Goal: Complete application form

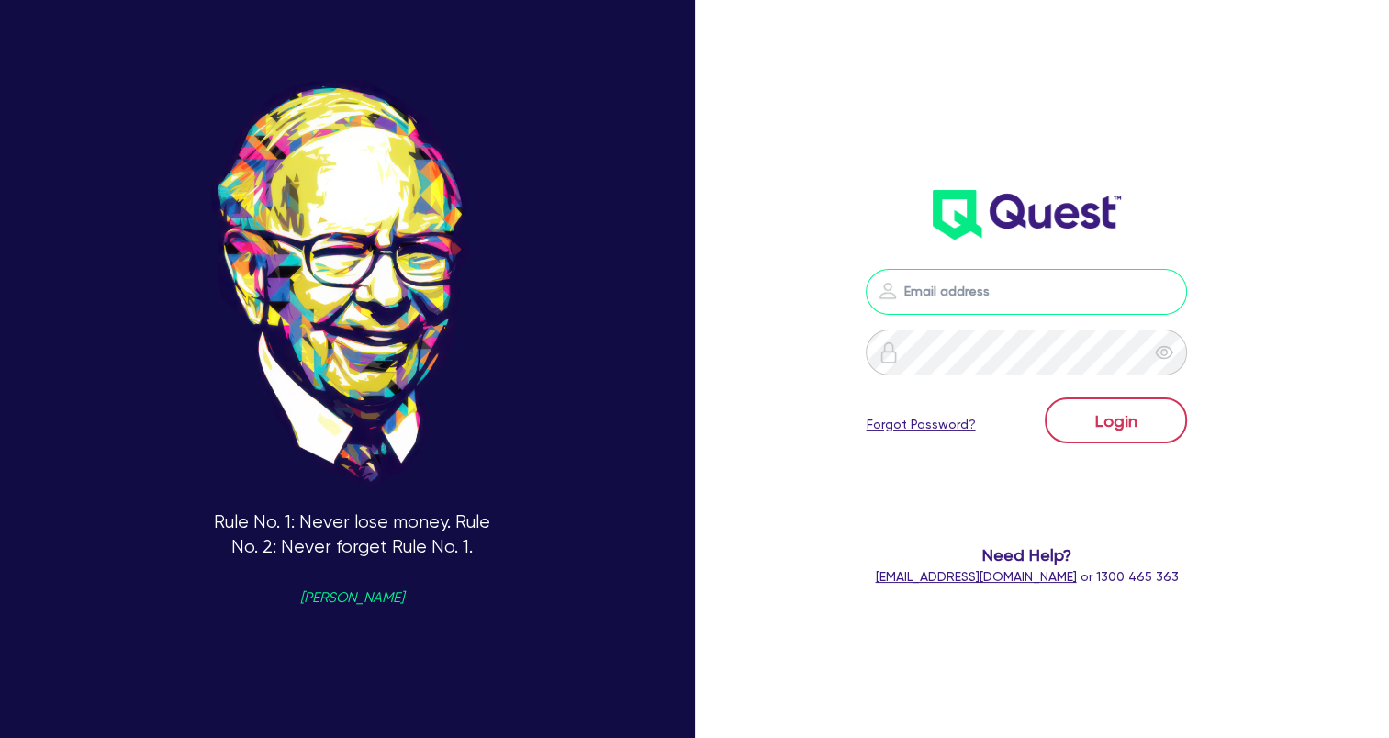
type input "[EMAIL_ADDRESS][DOMAIN_NAME]"
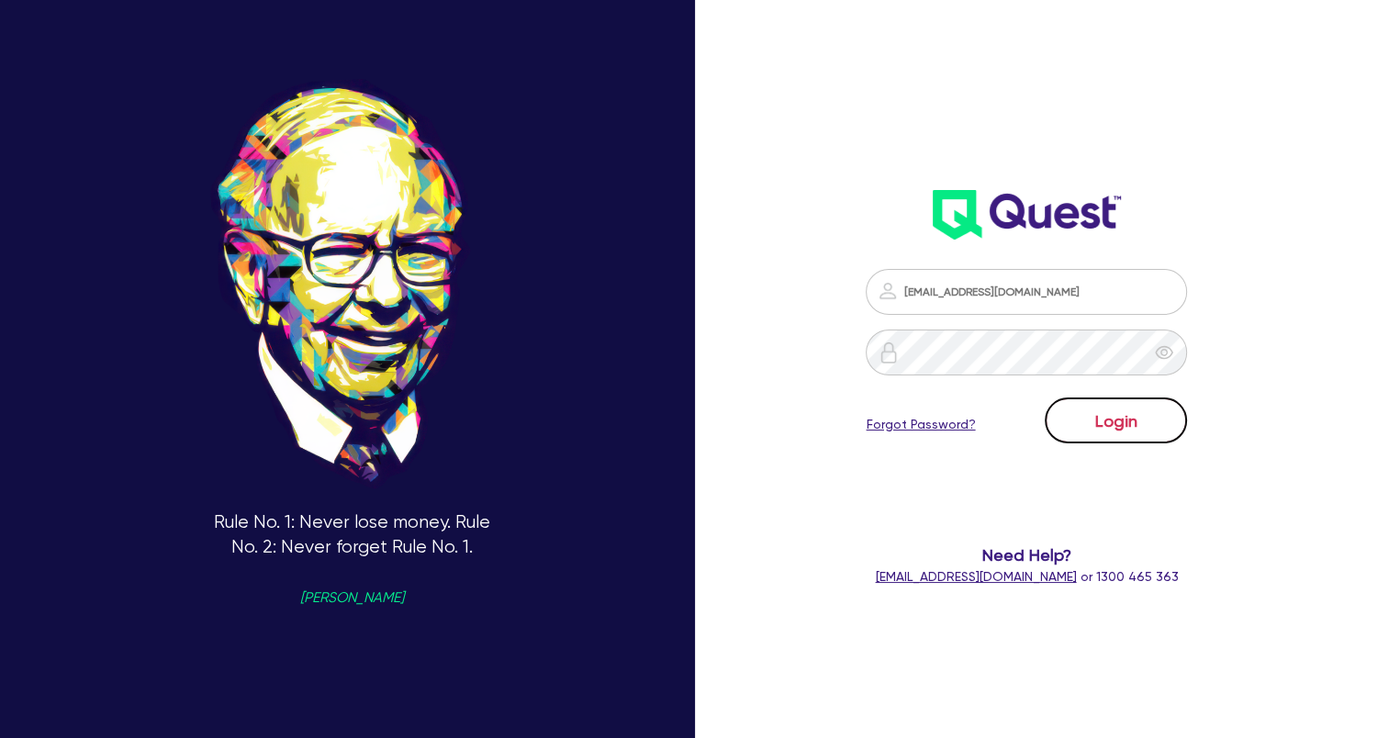
click at [1105, 431] on button "Login" at bounding box center [1116, 420] width 142 height 46
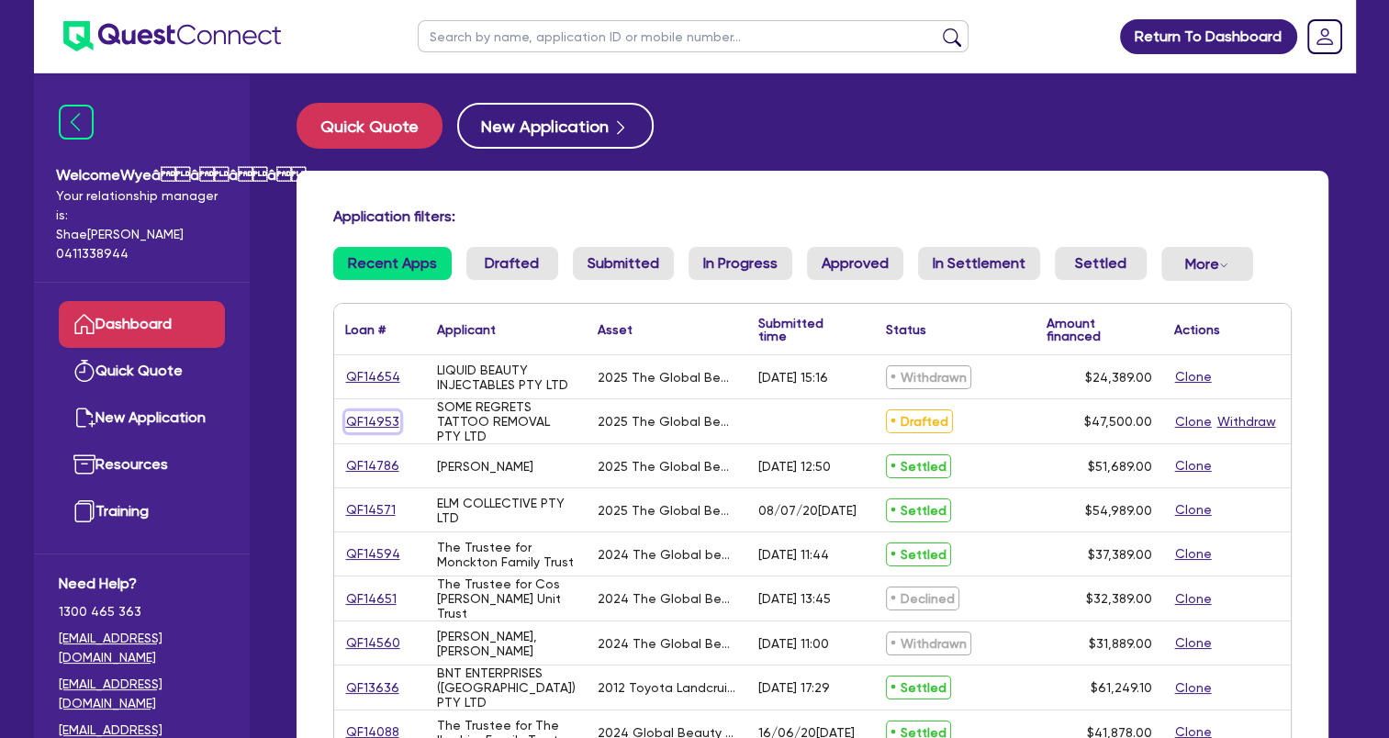
click at [365, 419] on link "QF14953" at bounding box center [372, 421] width 55 height 21
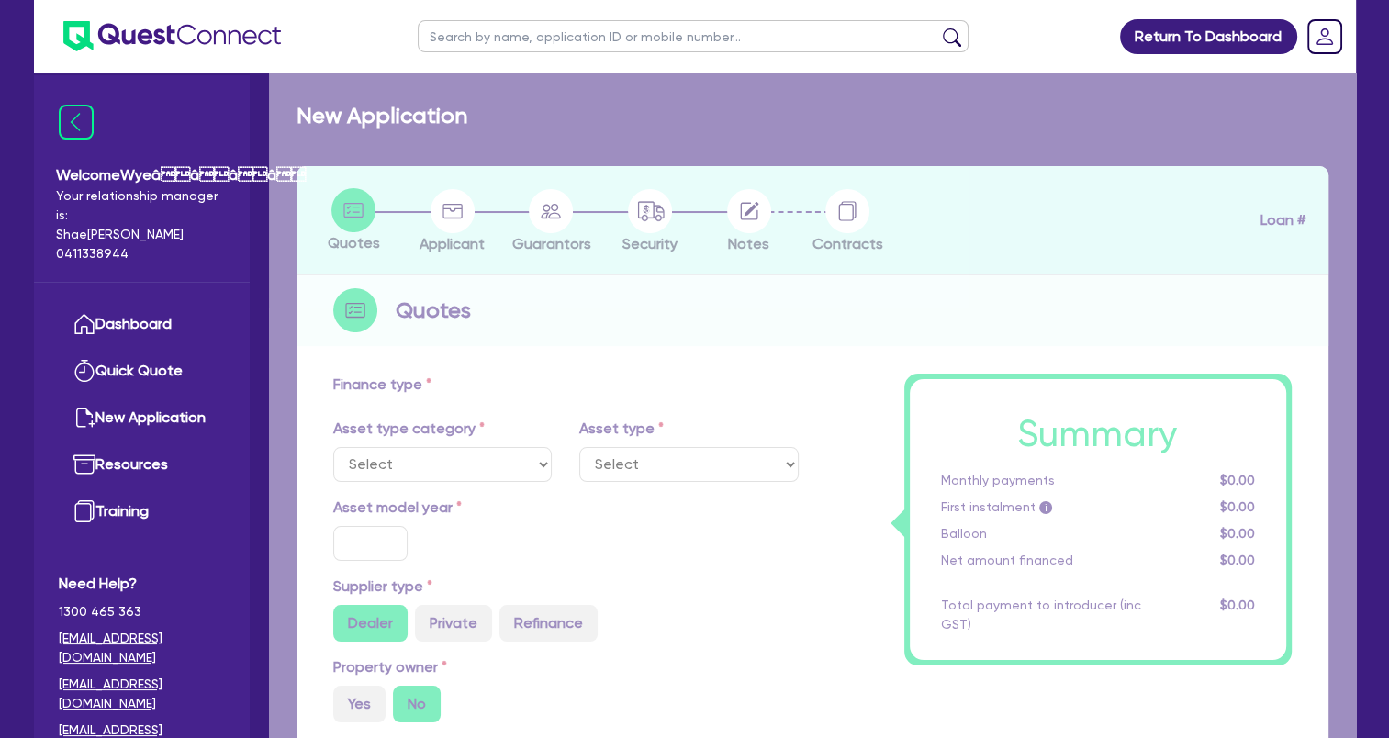
select select "TERTIARY_ASSETS"
type input "2025"
radio input "true"
type input "60,500"
type input "13,000"
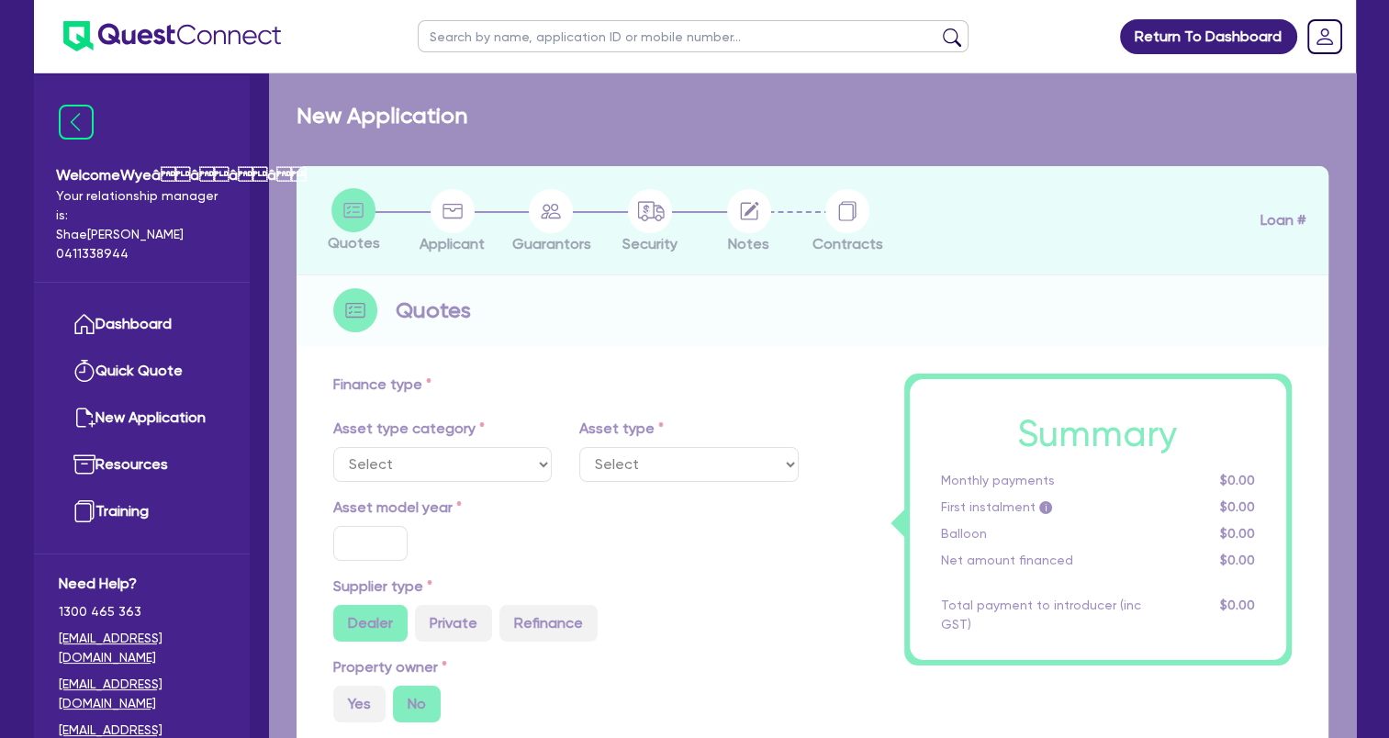
type input "4.99"
type input "2,370.25"
type input "17.95"
select select "BEAUTY_EQUIPMENT"
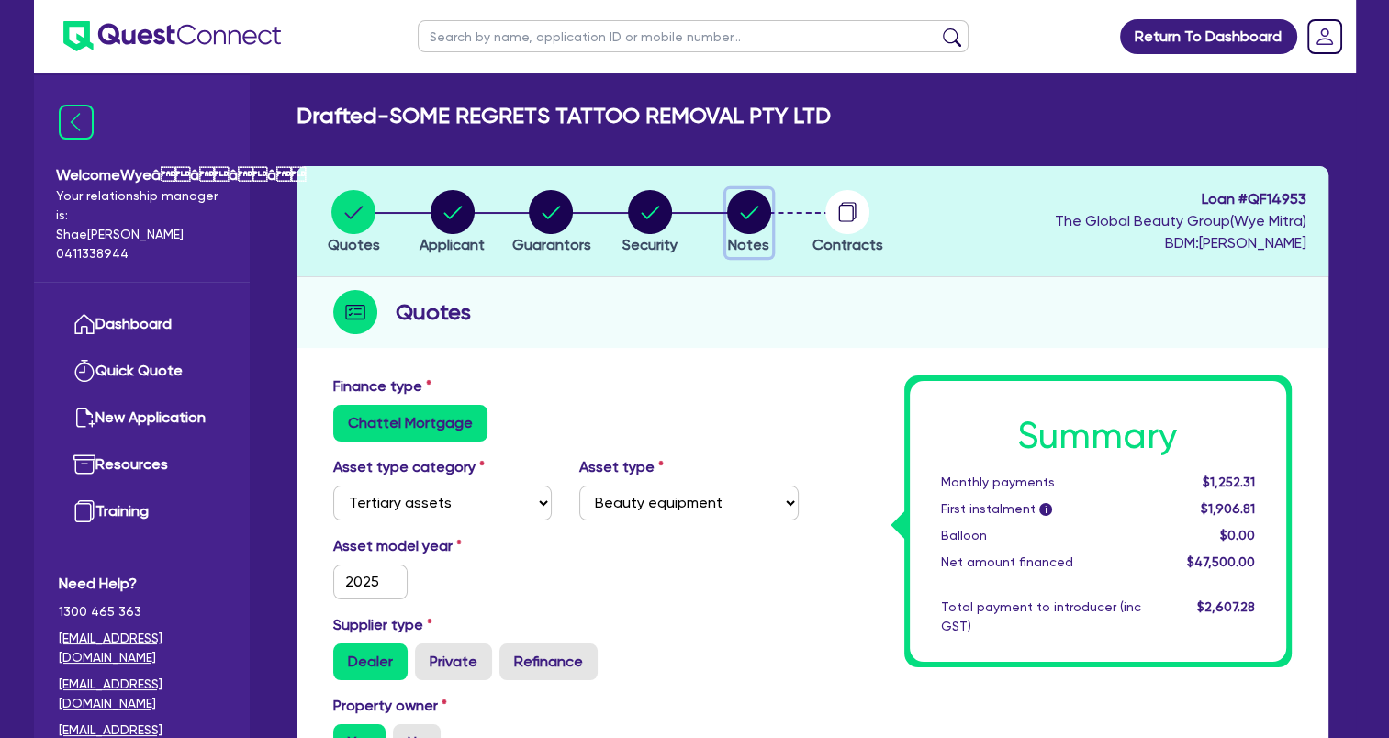
click at [756, 218] on circle "button" at bounding box center [749, 212] width 44 height 44
select select "Quest Finance - Own Book"
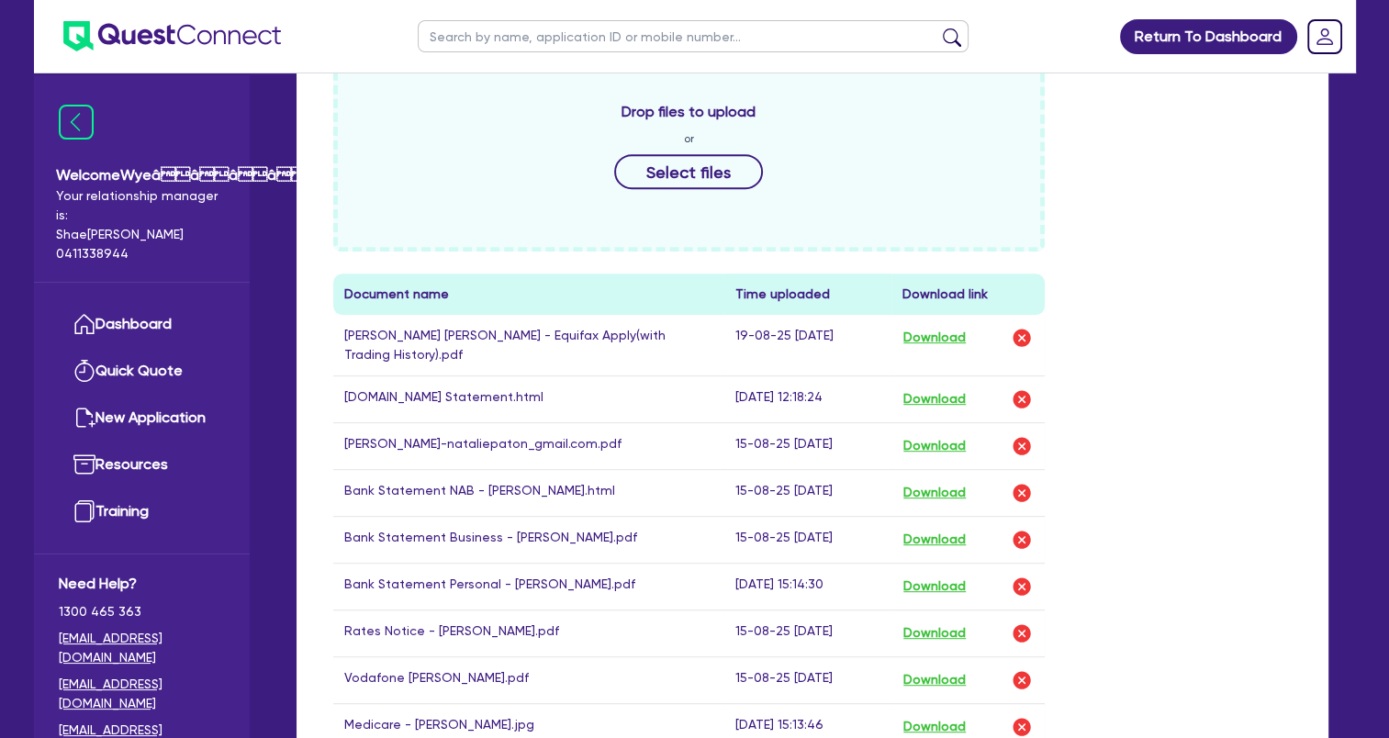
scroll to position [918, 0]
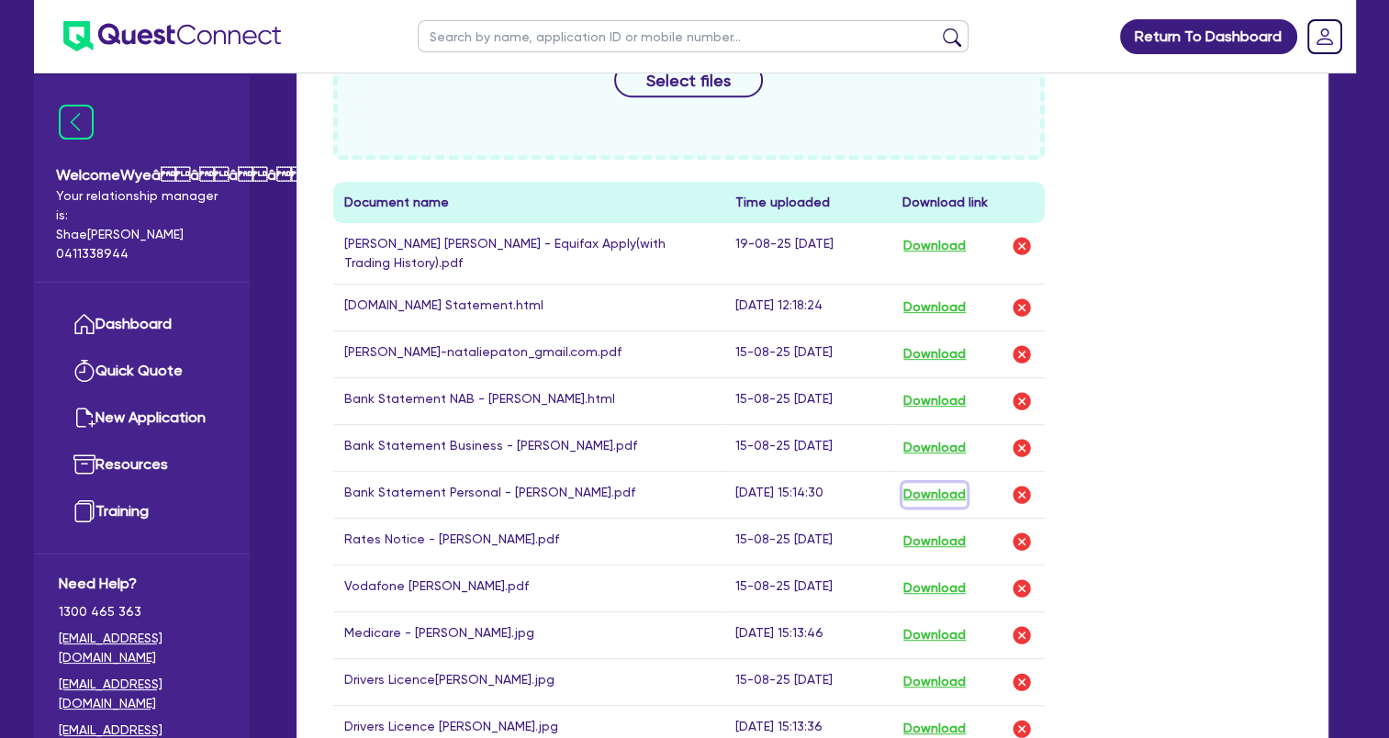
click at [934, 496] on button "Download" at bounding box center [934, 495] width 64 height 24
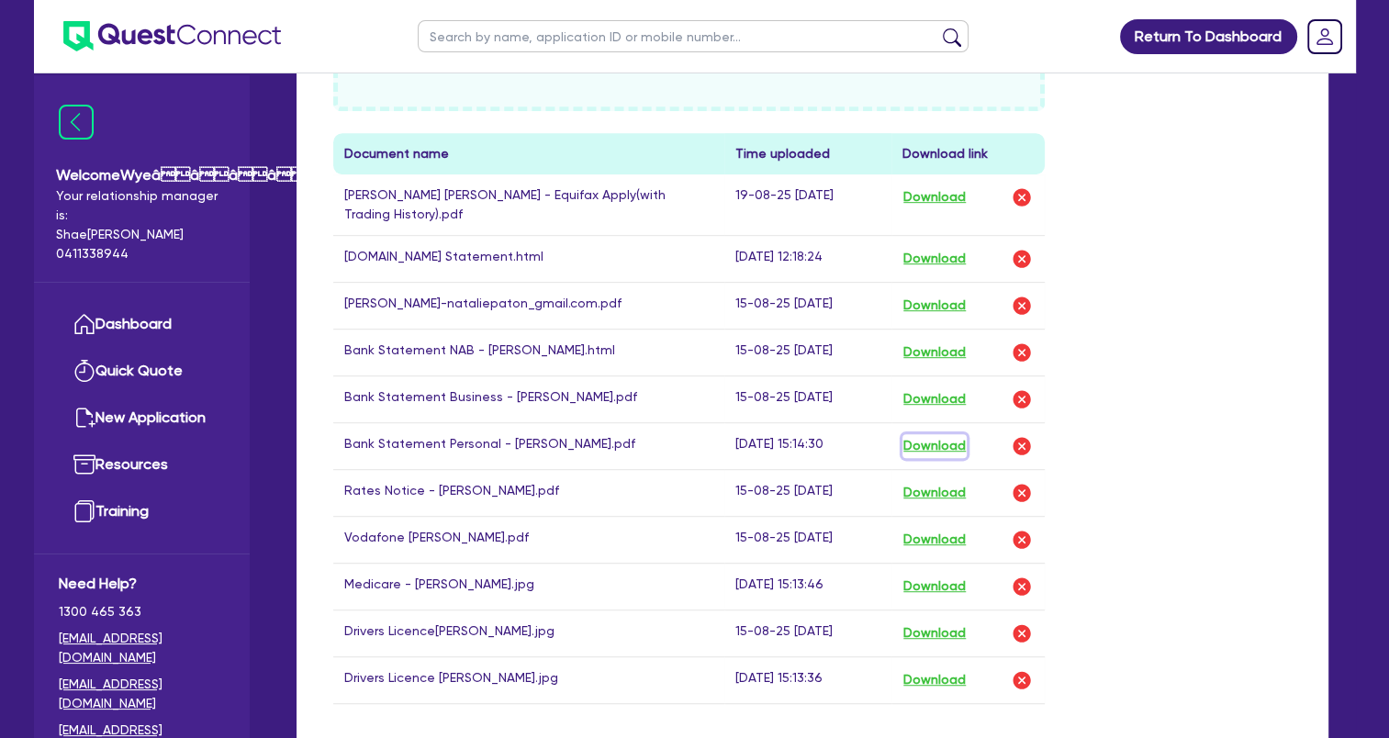
scroll to position [850, 0]
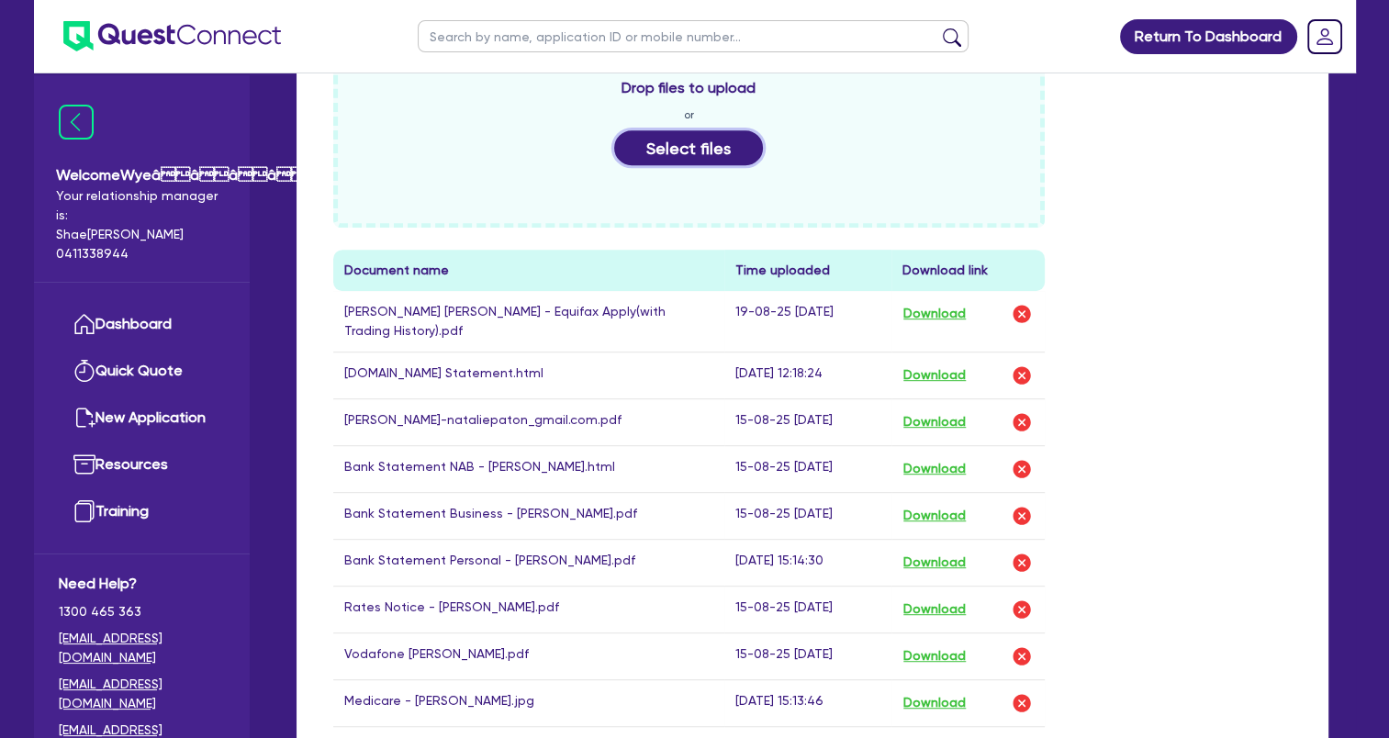
click at [681, 139] on button "Select files" at bounding box center [688, 147] width 149 height 35
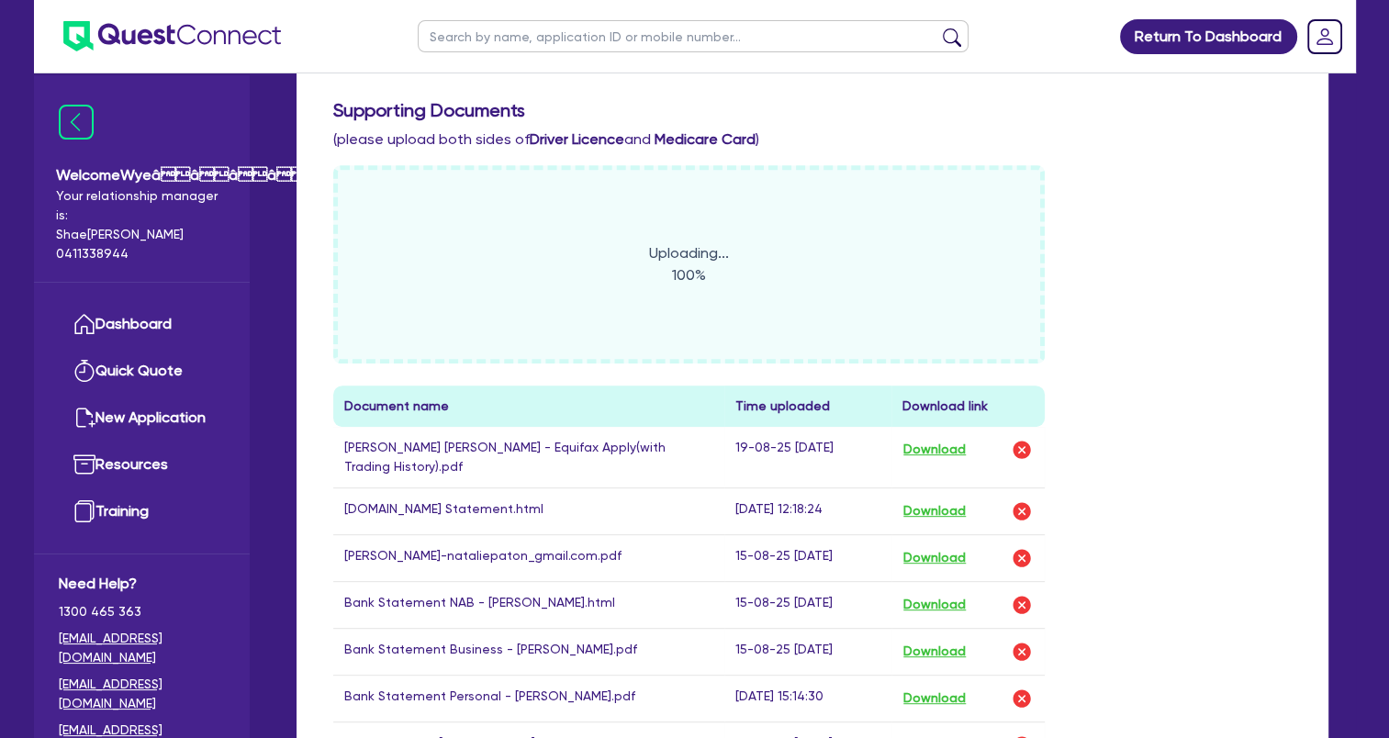
scroll to position [575, 0]
